Goal: Task Accomplishment & Management: Manage account settings

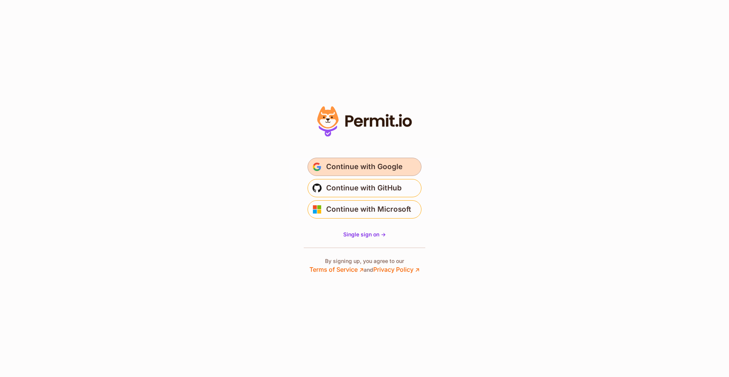
click at [352, 159] on button "Continue with Google" at bounding box center [365, 167] width 114 height 18
click at [343, 169] on span "Continue with Google" at bounding box center [364, 167] width 76 height 12
click at [341, 159] on button "Continue with Google" at bounding box center [365, 167] width 114 height 18
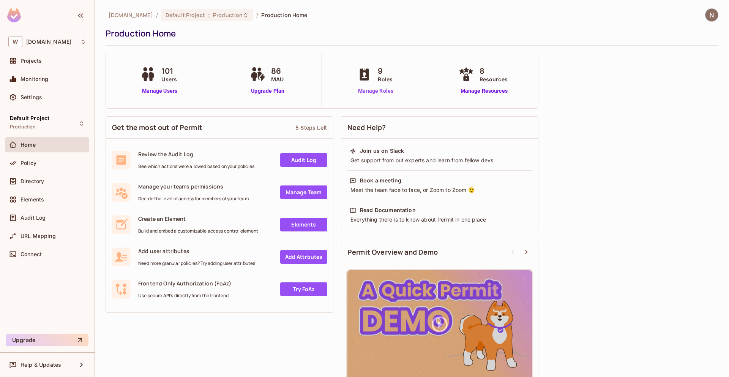
click at [374, 88] on link "Manage Roles" at bounding box center [375, 91] width 41 height 8
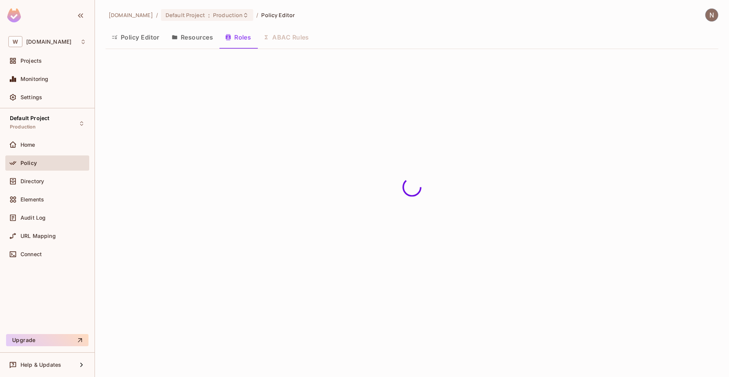
click at [139, 38] on button "Policy Editor" at bounding box center [136, 37] width 60 height 19
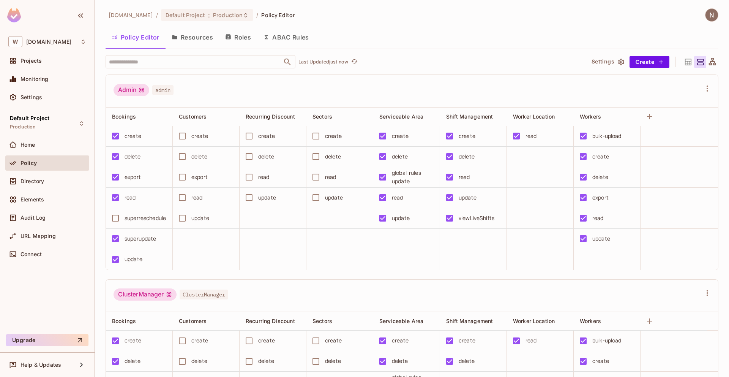
click at [364, 88] on div "Admin admin" at bounding box center [408, 91] width 588 height 14
drag, startPoint x: 125, startPoint y: 238, endPoint x: 158, endPoint y: 240, distance: 33.9
click at [158, 240] on div "superupdate" at bounding box center [136, 239] width 59 height 16
copy div "superupdate"
click at [467, 54] on div "[DOMAIN_NAME] / Default Project : Production / Policy Editor Policy Editor Reso…" at bounding box center [412, 192] width 613 height 369
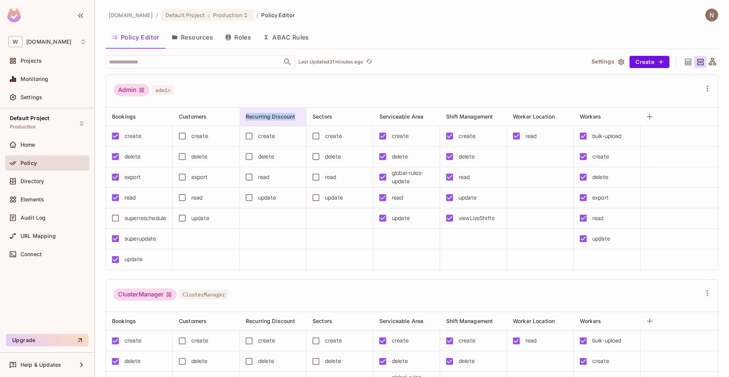
drag, startPoint x: 299, startPoint y: 115, endPoint x: 246, endPoint y: 116, distance: 53.2
click at [246, 116] on div "Recurring Discount" at bounding box center [275, 116] width 59 height 9
copy div "Recurring Discount"
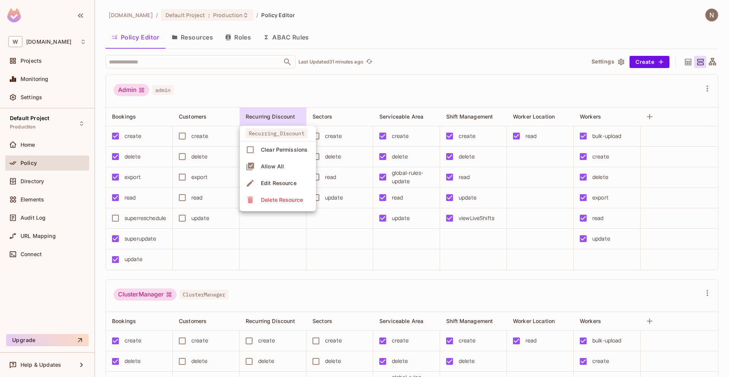
click at [332, 115] on div at bounding box center [364, 188] width 729 height 377
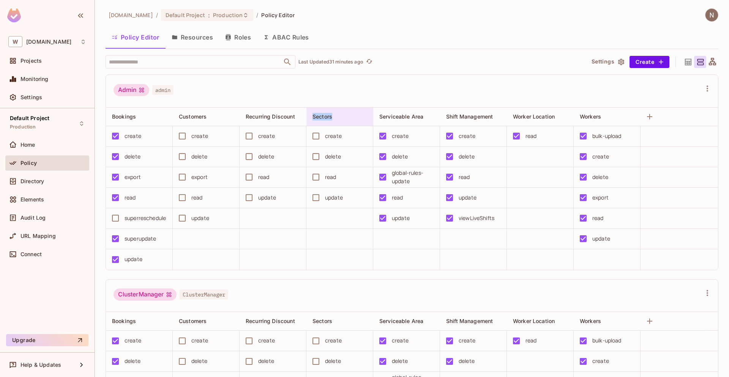
drag, startPoint x: 336, startPoint y: 114, endPoint x: 311, endPoint y: 116, distance: 25.1
click at [311, 116] on div "Sectors" at bounding box center [339, 116] width 67 height 18
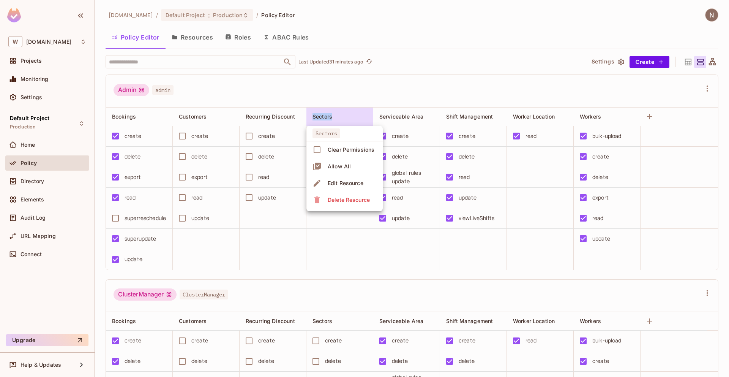
copy span "Sectors"
click at [438, 94] on div at bounding box center [364, 188] width 729 height 377
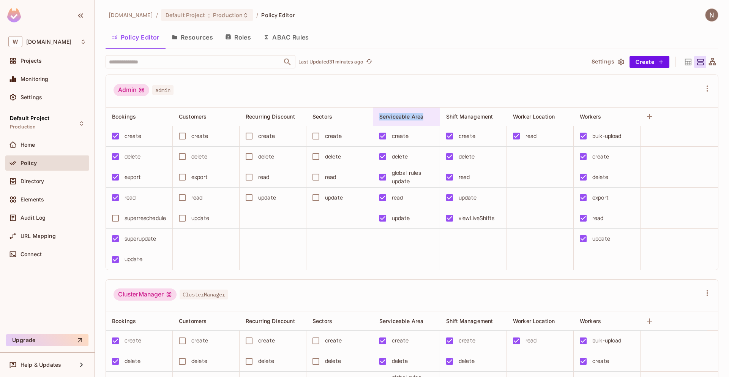
drag, startPoint x: 430, startPoint y: 115, endPoint x: 381, endPoint y: 116, distance: 48.2
click at [381, 116] on div "Serviceable Area" at bounding box center [408, 116] width 59 height 9
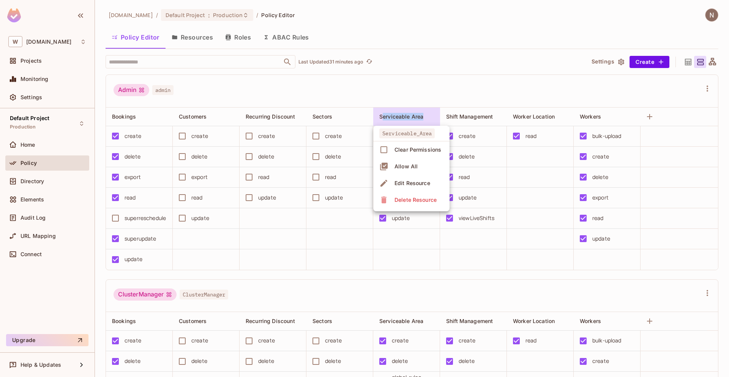
copy div "erviceable Area"
click at [422, 86] on div at bounding box center [364, 188] width 729 height 377
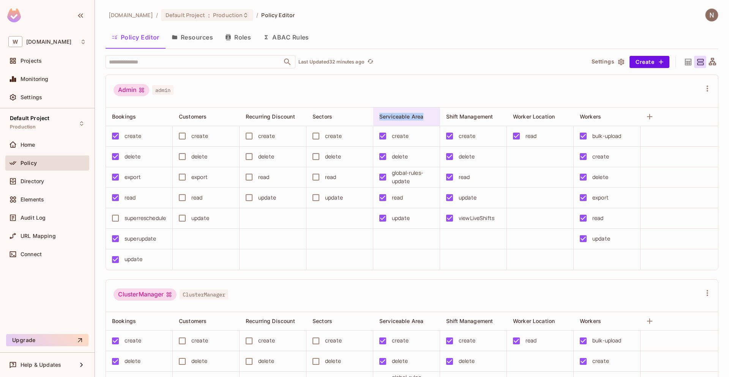
drag, startPoint x: 426, startPoint y: 117, endPoint x: 381, endPoint y: 117, distance: 46.0
click at [381, 117] on div "Serviceable Area" at bounding box center [404, 117] width 50 height 8
copy span "Serviceable Area"
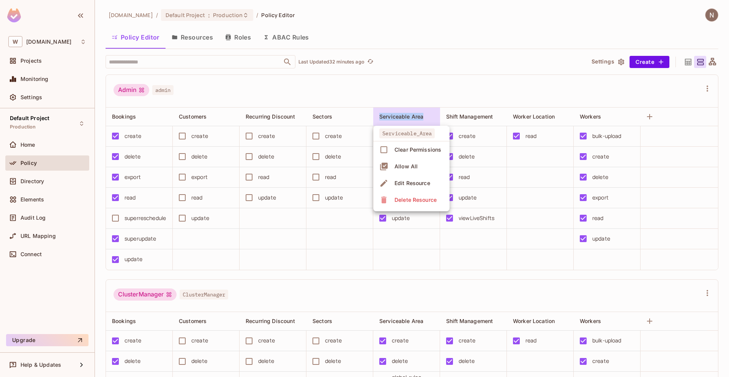
click at [485, 89] on div at bounding box center [364, 188] width 729 height 377
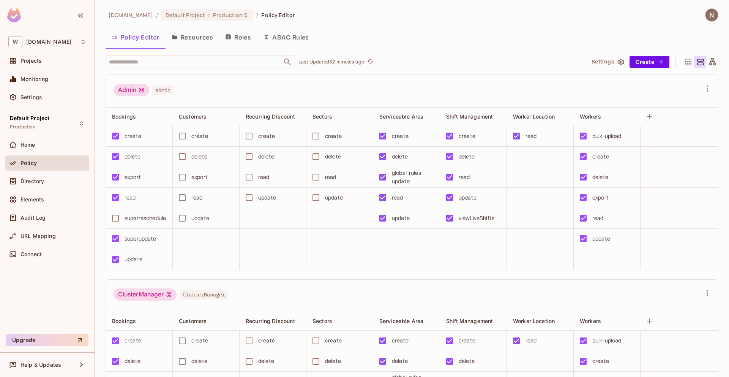
click at [485, 89] on div at bounding box center [364, 188] width 729 height 377
drag, startPoint x: 499, startPoint y: 115, endPoint x: 444, endPoint y: 118, distance: 55.1
click at [444, 118] on div "Shift Management" at bounding box center [473, 116] width 67 height 18
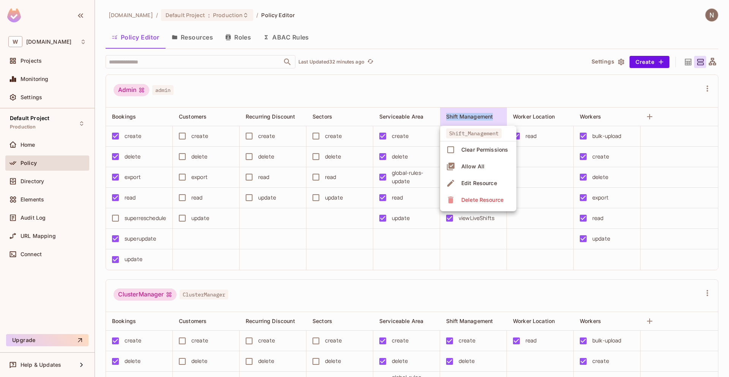
copy div "Shift Management"
click at [466, 90] on div at bounding box center [364, 188] width 729 height 377
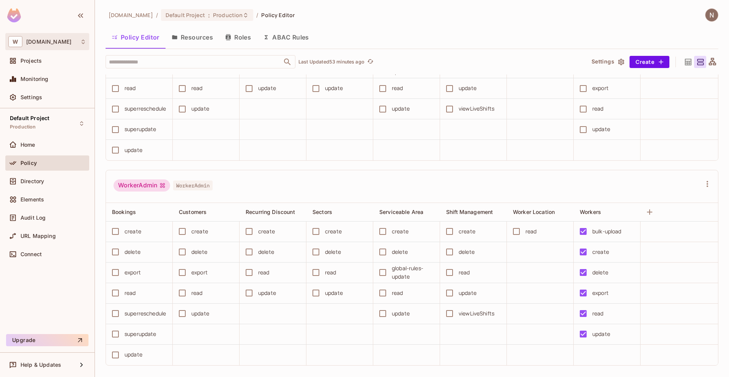
scroll to position [1547, 0]
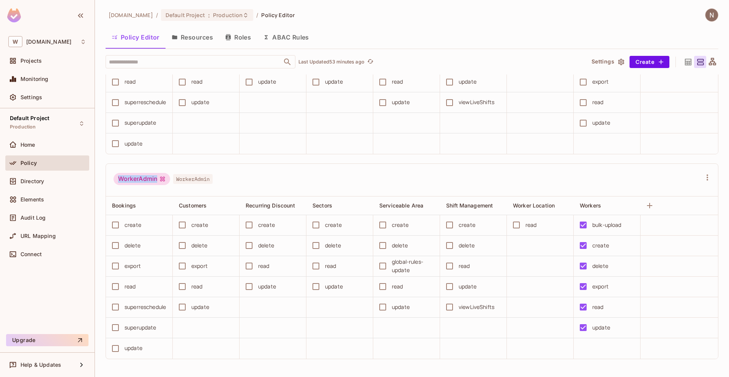
drag, startPoint x: 159, startPoint y: 179, endPoint x: 118, endPoint y: 178, distance: 40.6
click at [118, 178] on div "WorkerAdmin" at bounding box center [142, 179] width 57 height 12
copy div "WorkerAdmin"
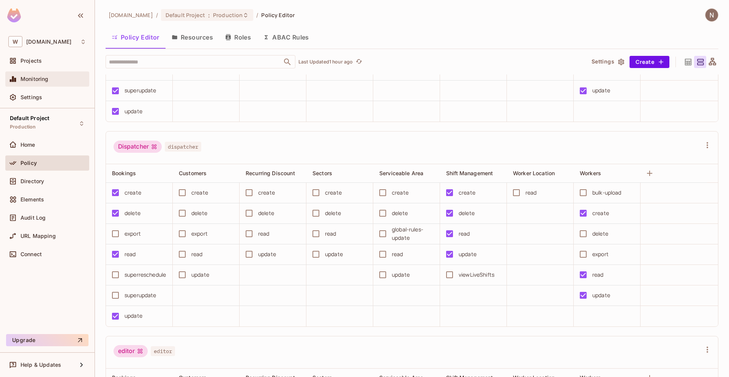
scroll to position [349, 0]
